Goal: Task Accomplishment & Management: Use online tool/utility

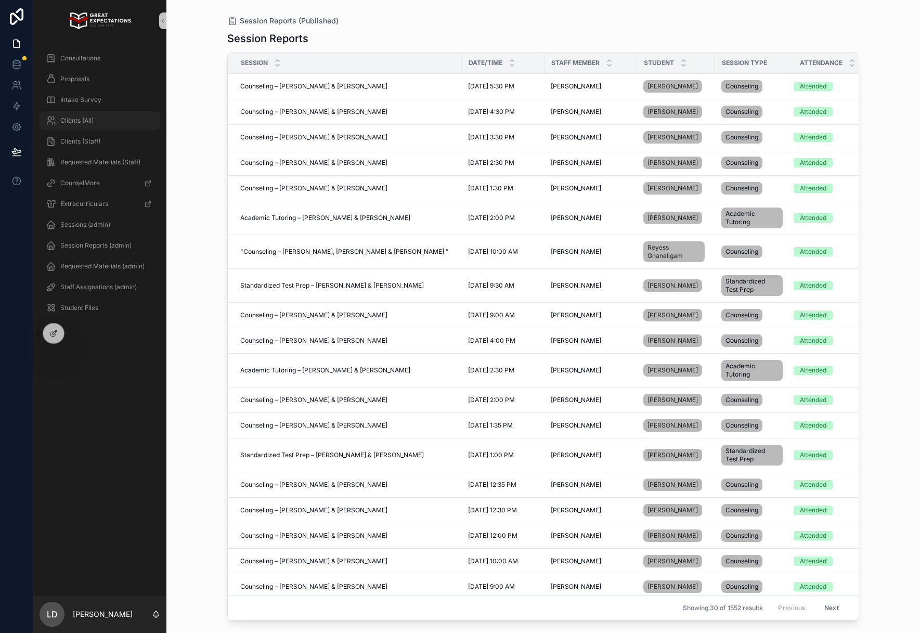
click at [102, 125] on div "Clients (All)" at bounding box center [100, 120] width 108 height 17
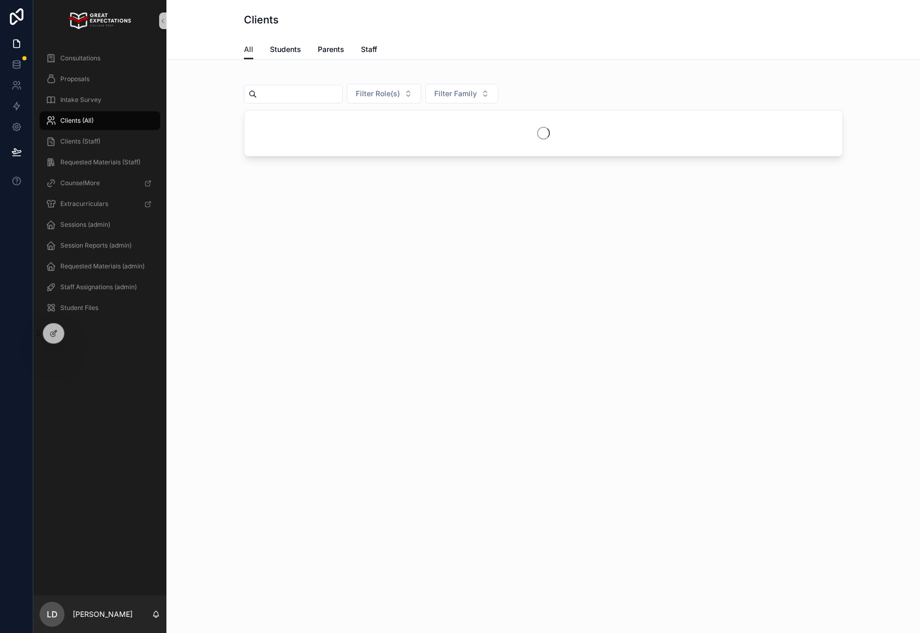
click at [283, 94] on input "scrollable content" at bounding box center [299, 94] width 85 height 15
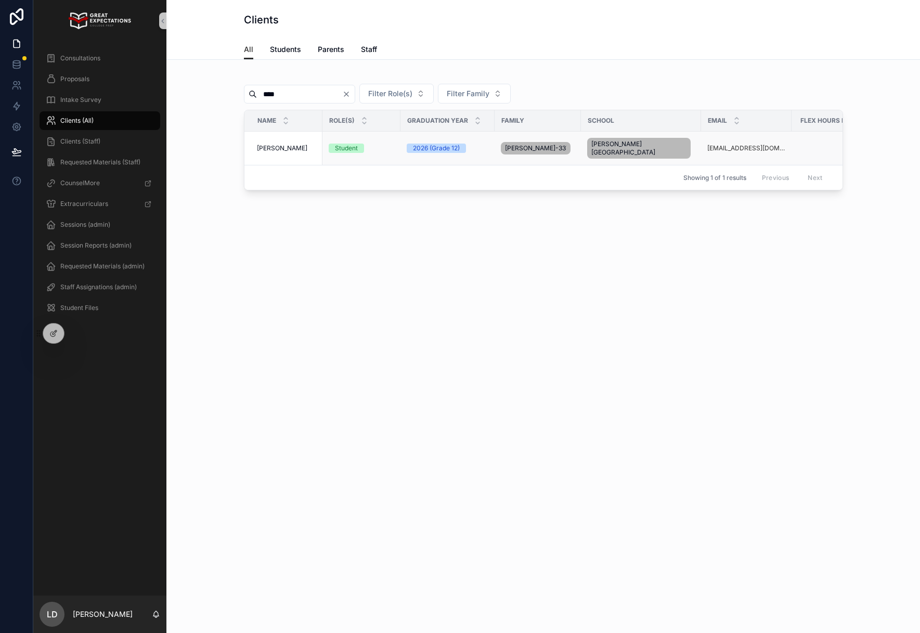
type input "****"
click at [282, 145] on span "[PERSON_NAME]" at bounding box center [282, 148] width 50 height 8
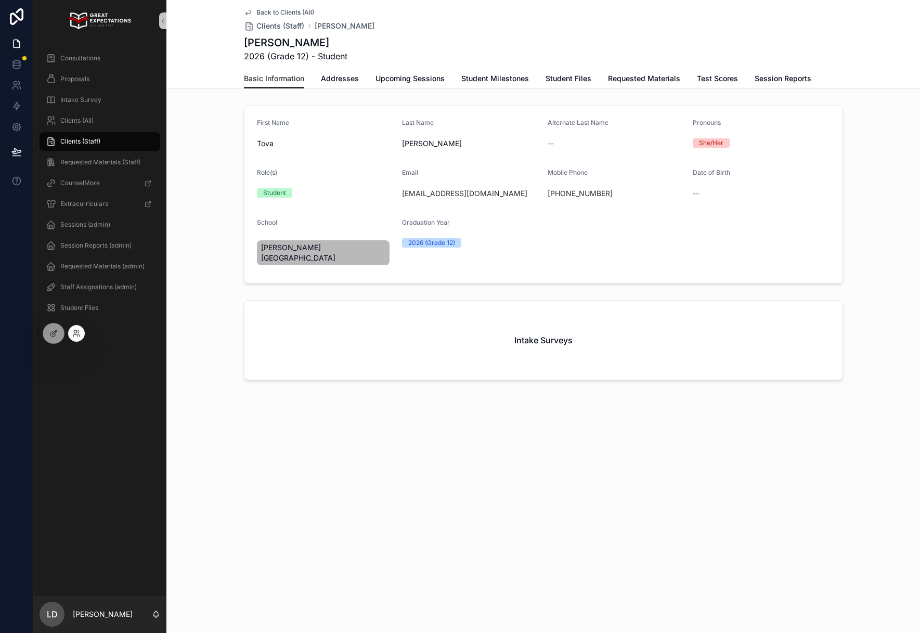
click at [84, 338] on div at bounding box center [74, 333] width 21 height 17
click at [76, 338] on div at bounding box center [76, 333] width 17 height 17
click at [76, 335] on icon at bounding box center [76, 333] width 8 height 8
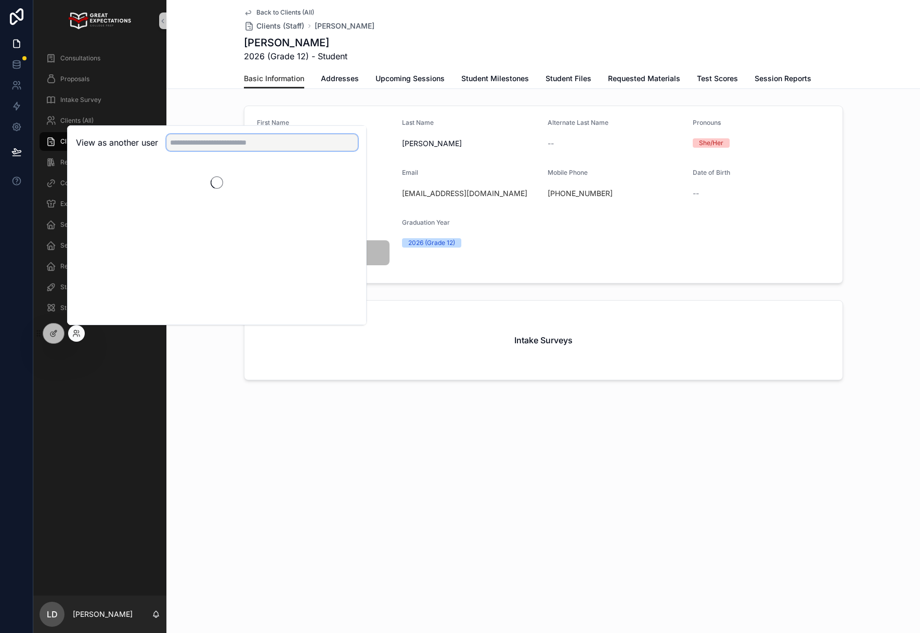
click at [228, 146] on input "text" at bounding box center [261, 142] width 191 height 17
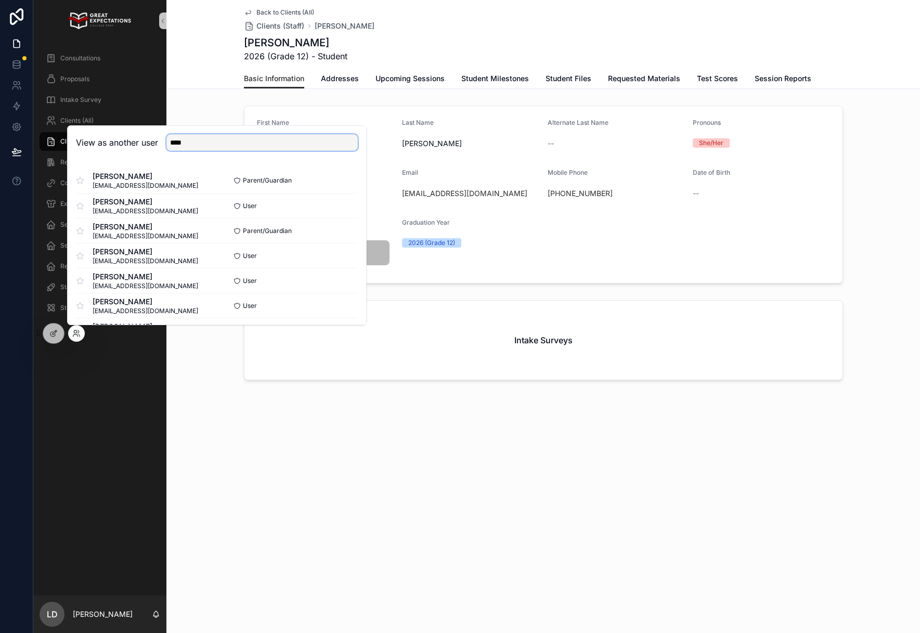
type input "****"
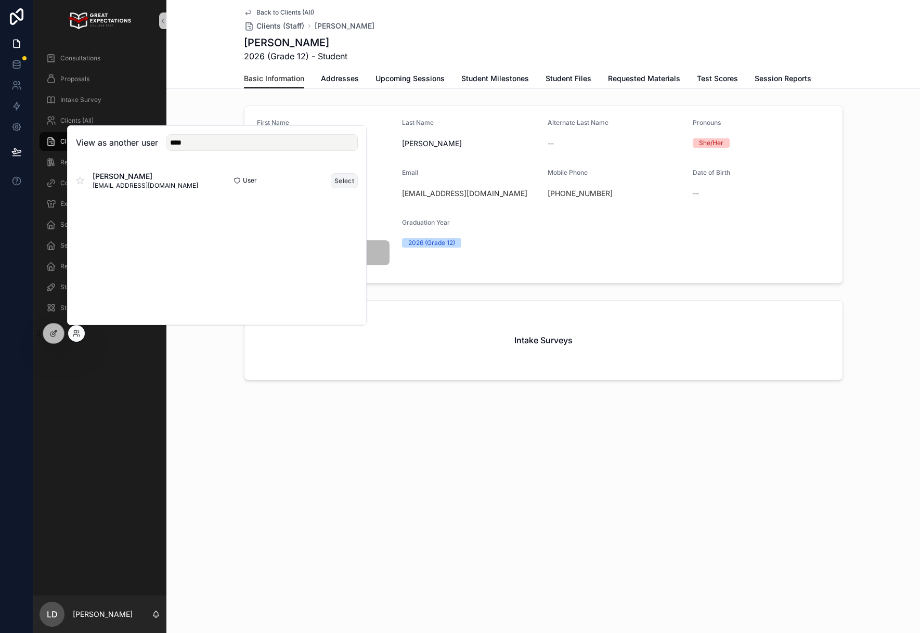
click at [351, 178] on button "Select" at bounding box center [344, 180] width 27 height 15
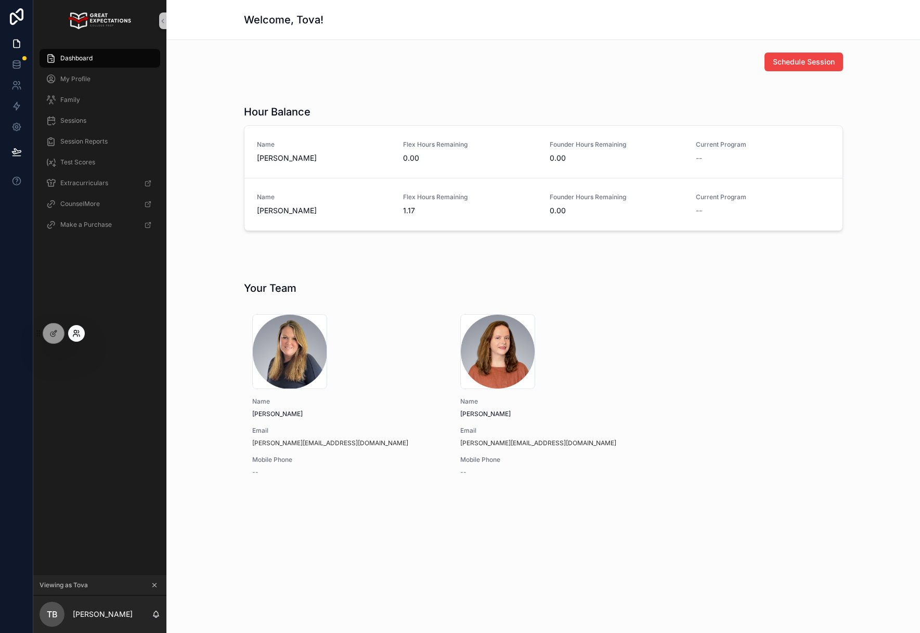
click at [80, 335] on icon at bounding box center [79, 335] width 1 height 2
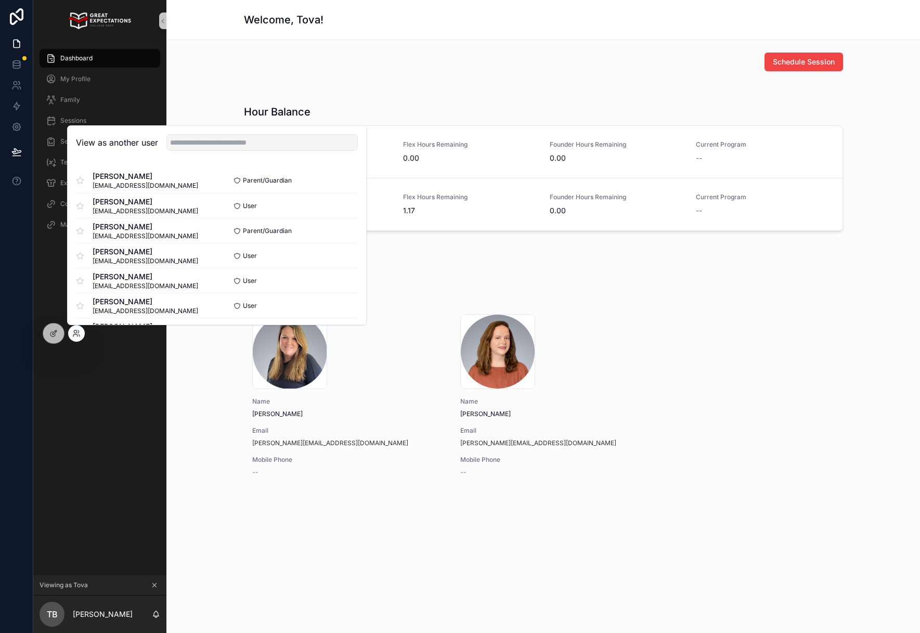
drag, startPoint x: 264, startPoint y: 156, endPoint x: 264, endPoint y: 144, distance: 11.4
click at [264, 156] on div "View as another user" at bounding box center [217, 143] width 299 height 34
click at [264, 144] on input "text" at bounding box center [261, 142] width 191 height 17
type input "*****"
click at [340, 235] on button "Select" at bounding box center [344, 230] width 27 height 15
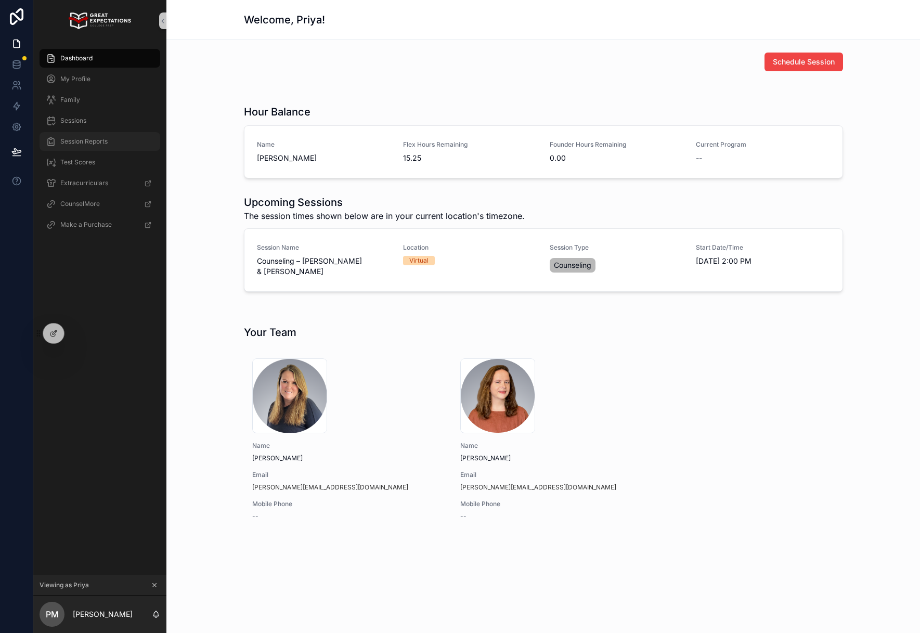
click at [82, 139] on span "Session Reports" at bounding box center [83, 141] width 47 height 8
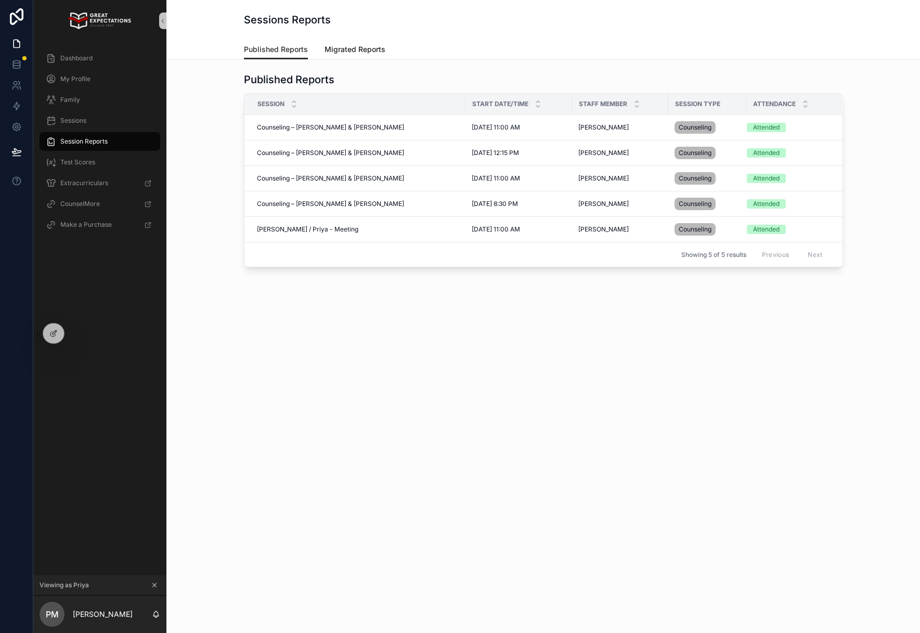
click at [343, 47] on span "Migrated Reports" at bounding box center [355, 49] width 61 height 10
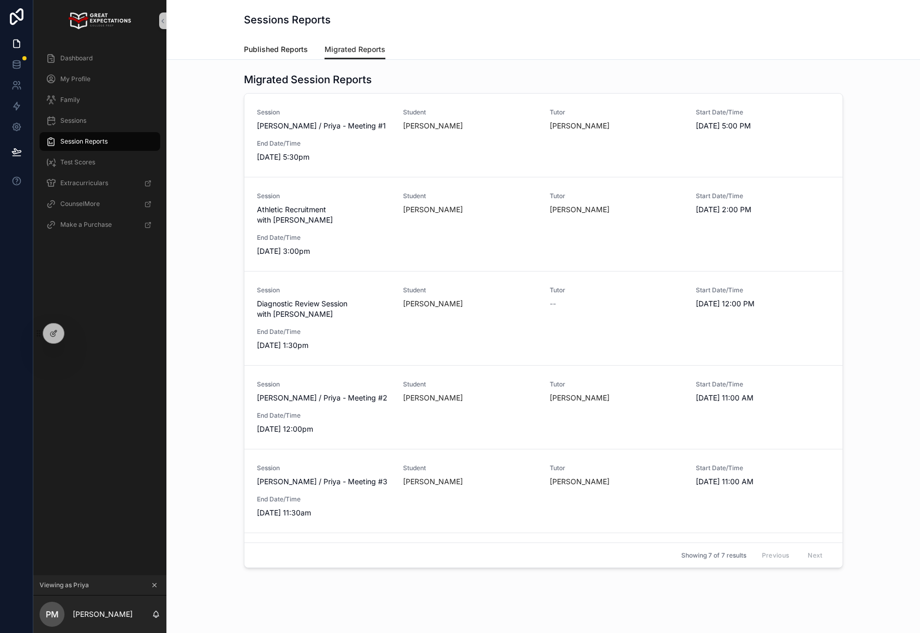
click at [278, 46] on span "Published Reports" at bounding box center [276, 49] width 64 height 10
